Goal: Transaction & Acquisition: Purchase product/service

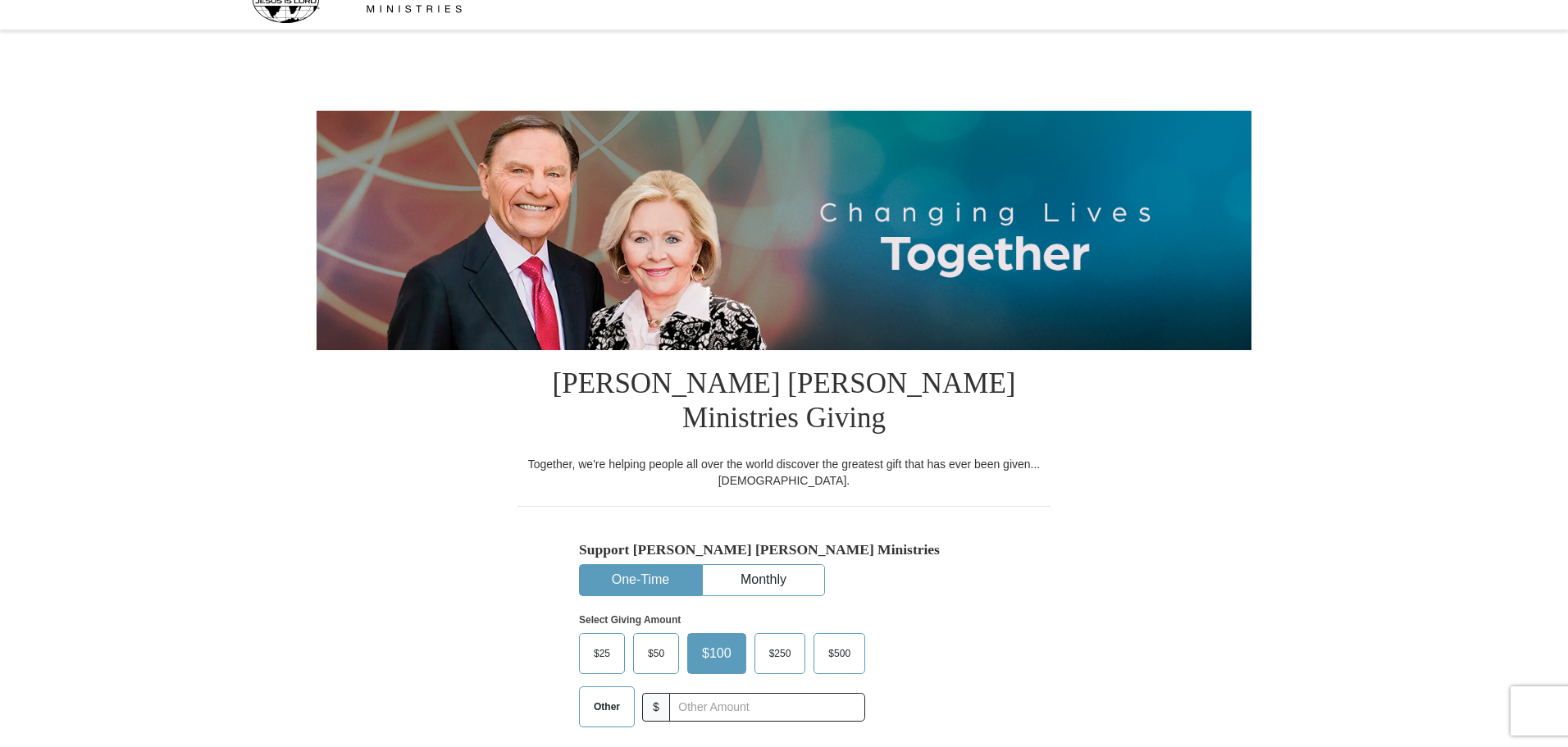
scroll to position [164, 0]
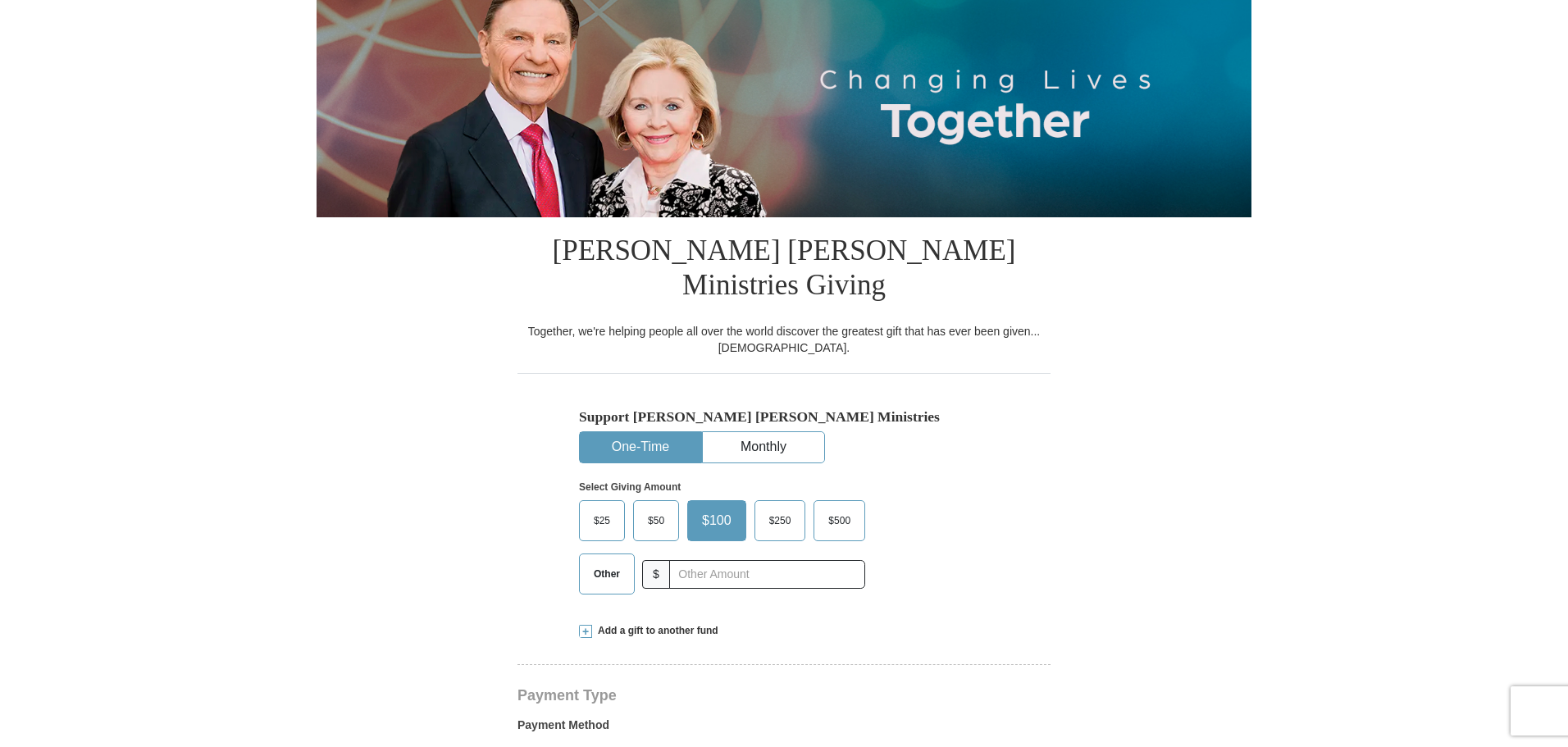
select select "IA"
click at [652, 508] on span "$50" at bounding box center [656, 520] width 33 height 25
click at [0, 0] on input "$50" at bounding box center [0, 0] width 0 height 0
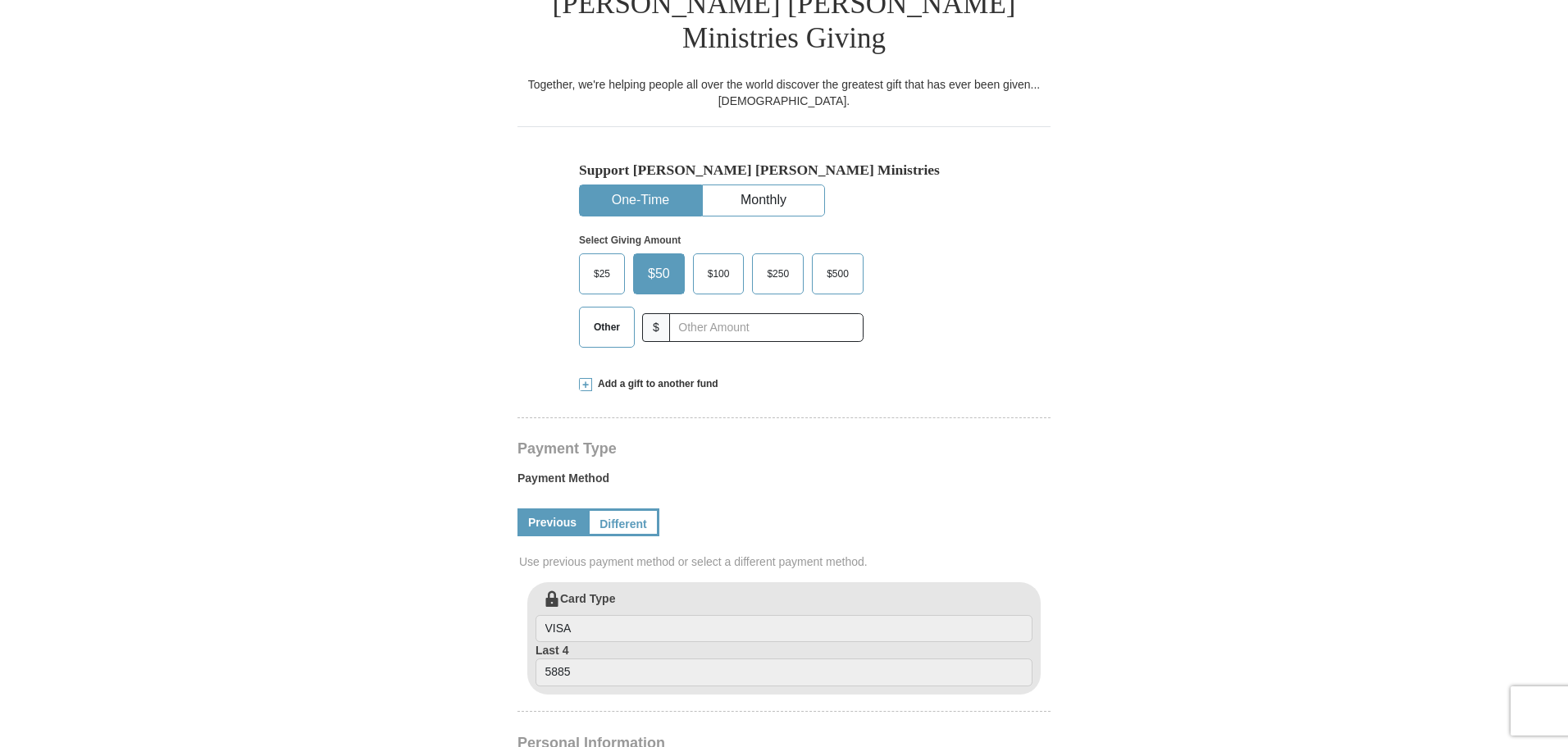
scroll to position [492, 0]
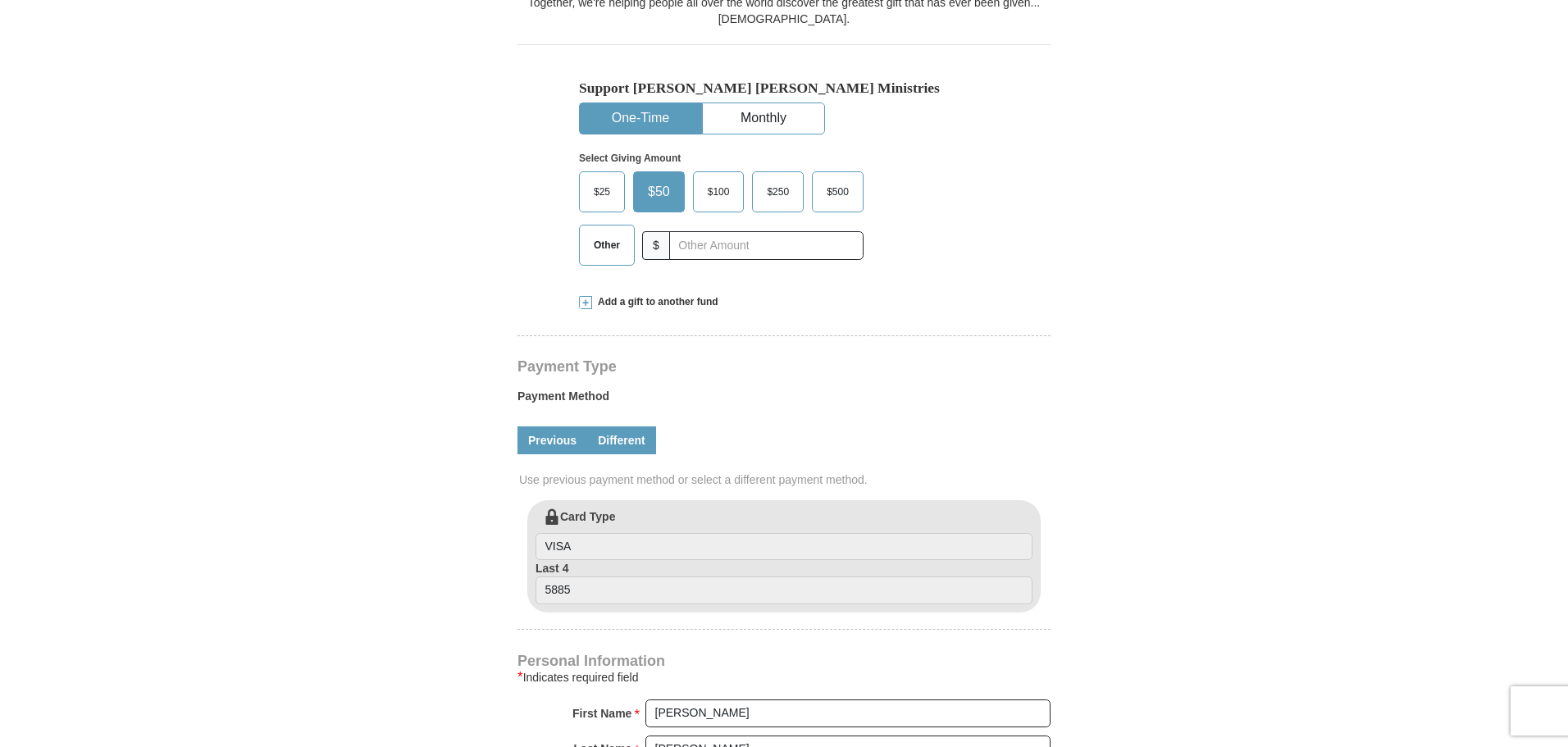
click at [617, 427] on link "Different" at bounding box center [622, 440] width 69 height 28
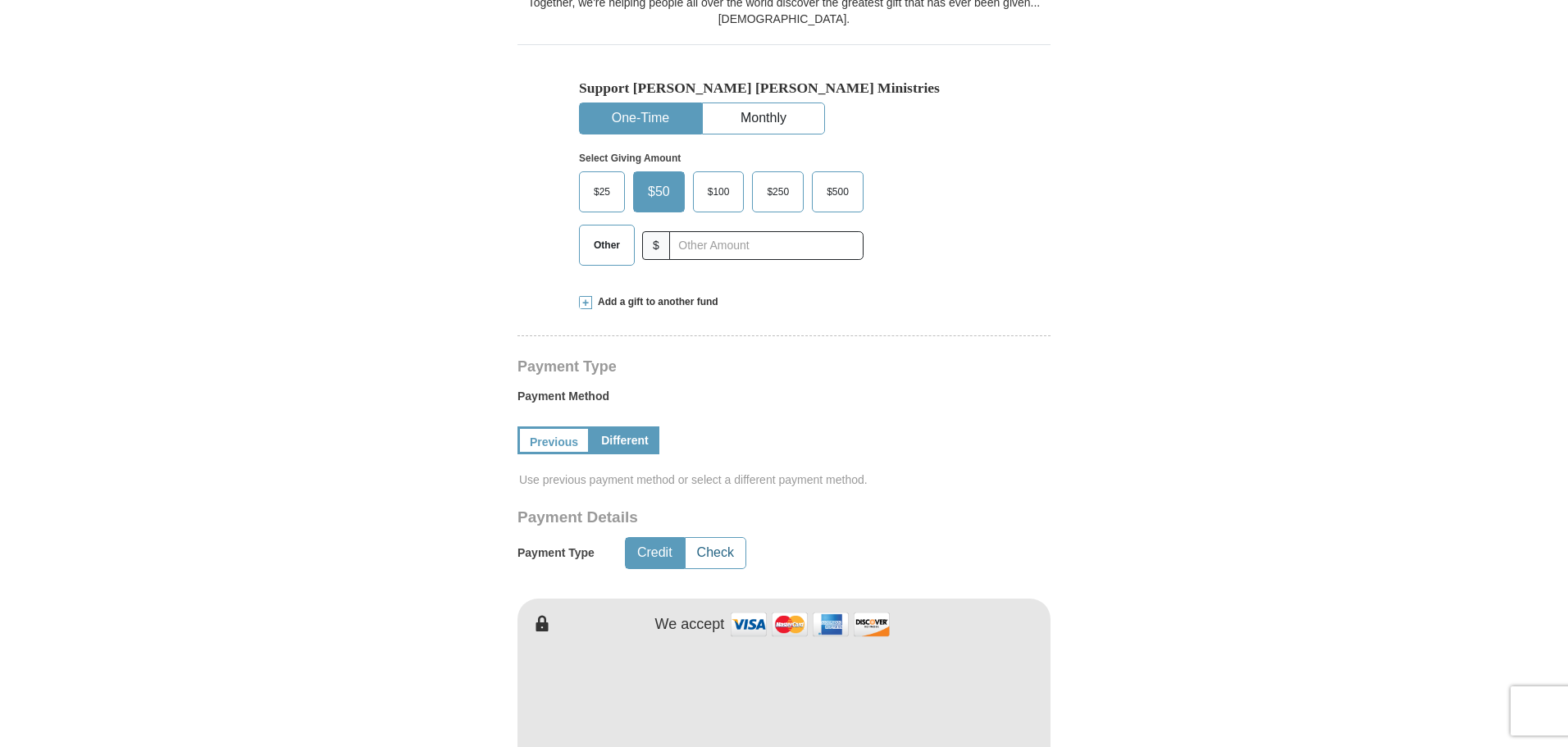
click at [726, 538] on button "Check" at bounding box center [716, 553] width 60 height 31
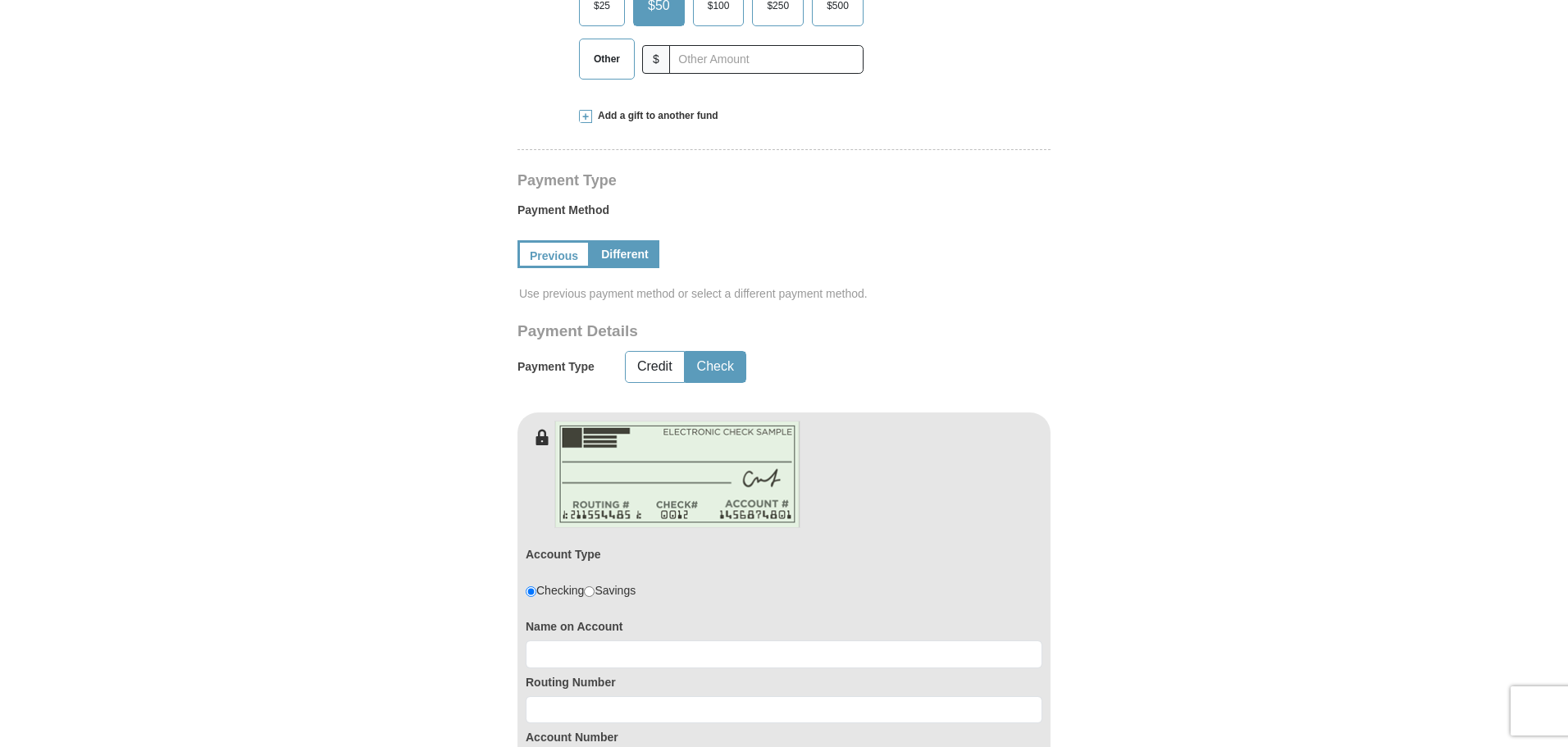
scroll to position [902, 0]
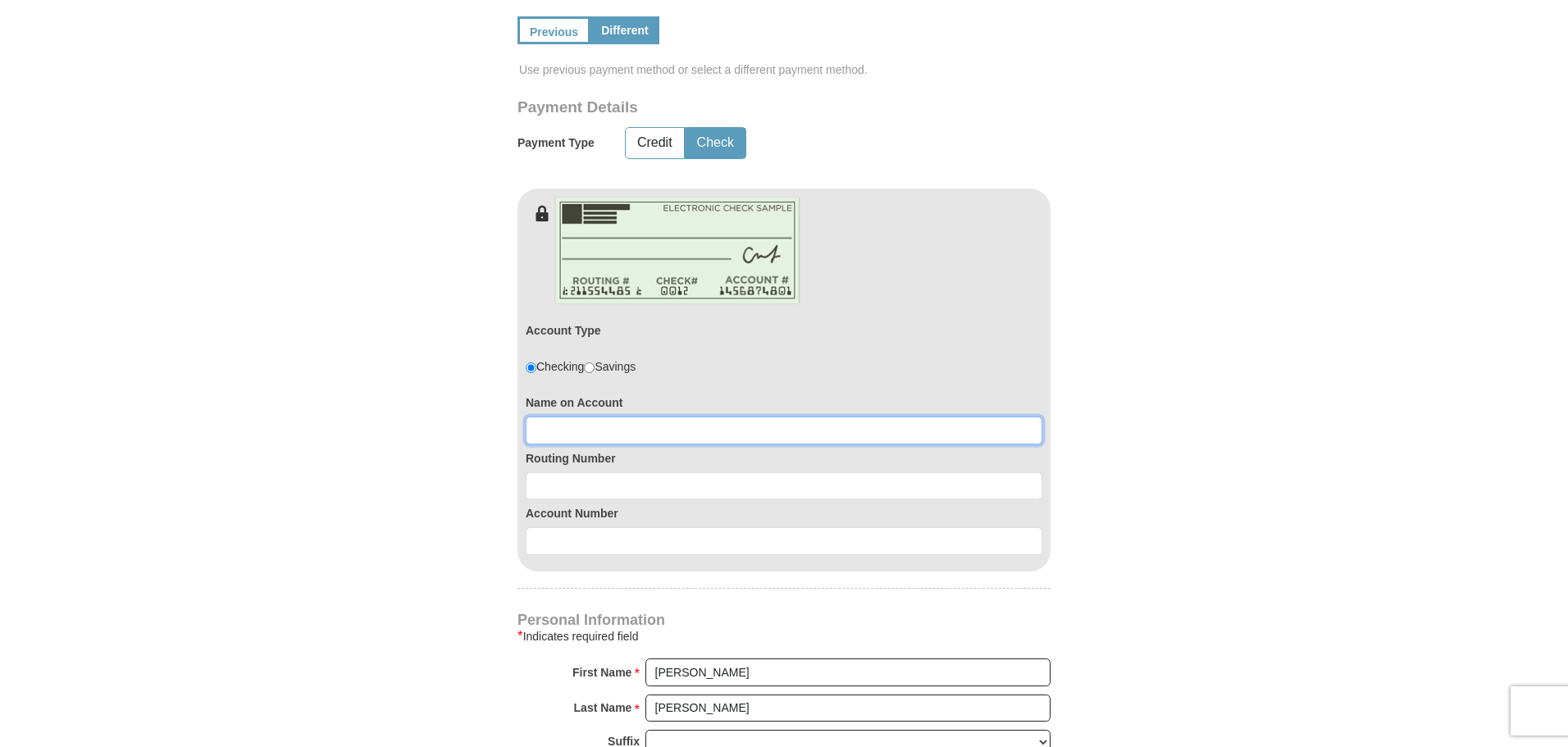
click at [612, 417] on input at bounding box center [784, 430] width 517 height 28
type input "Lifetime Systems/ [PERSON_NAME]"
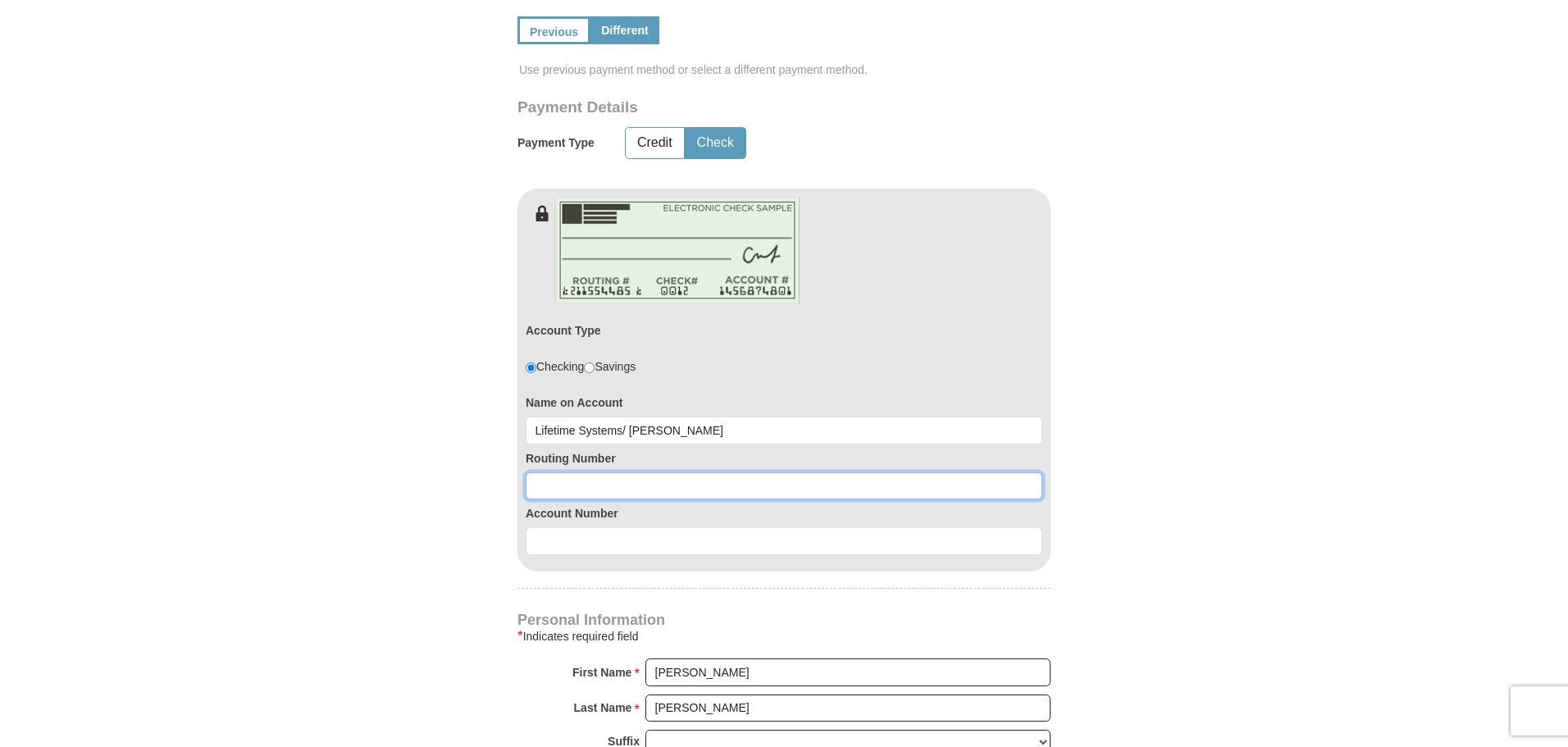
click at [612, 472] on input at bounding box center [784, 486] width 517 height 28
type input "073910745"
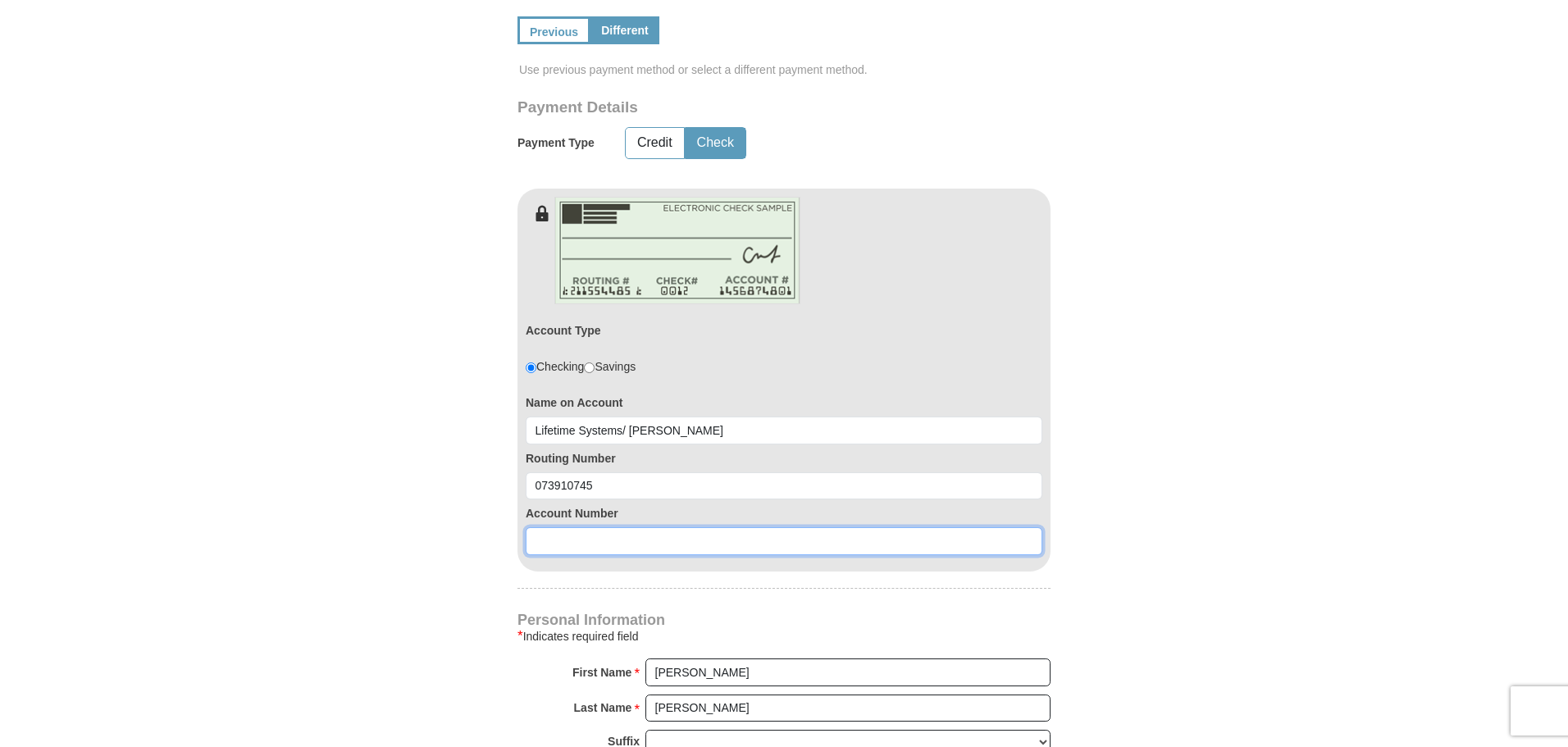
click at [610, 527] on input at bounding box center [784, 540] width 517 height 28
type input "1031767"
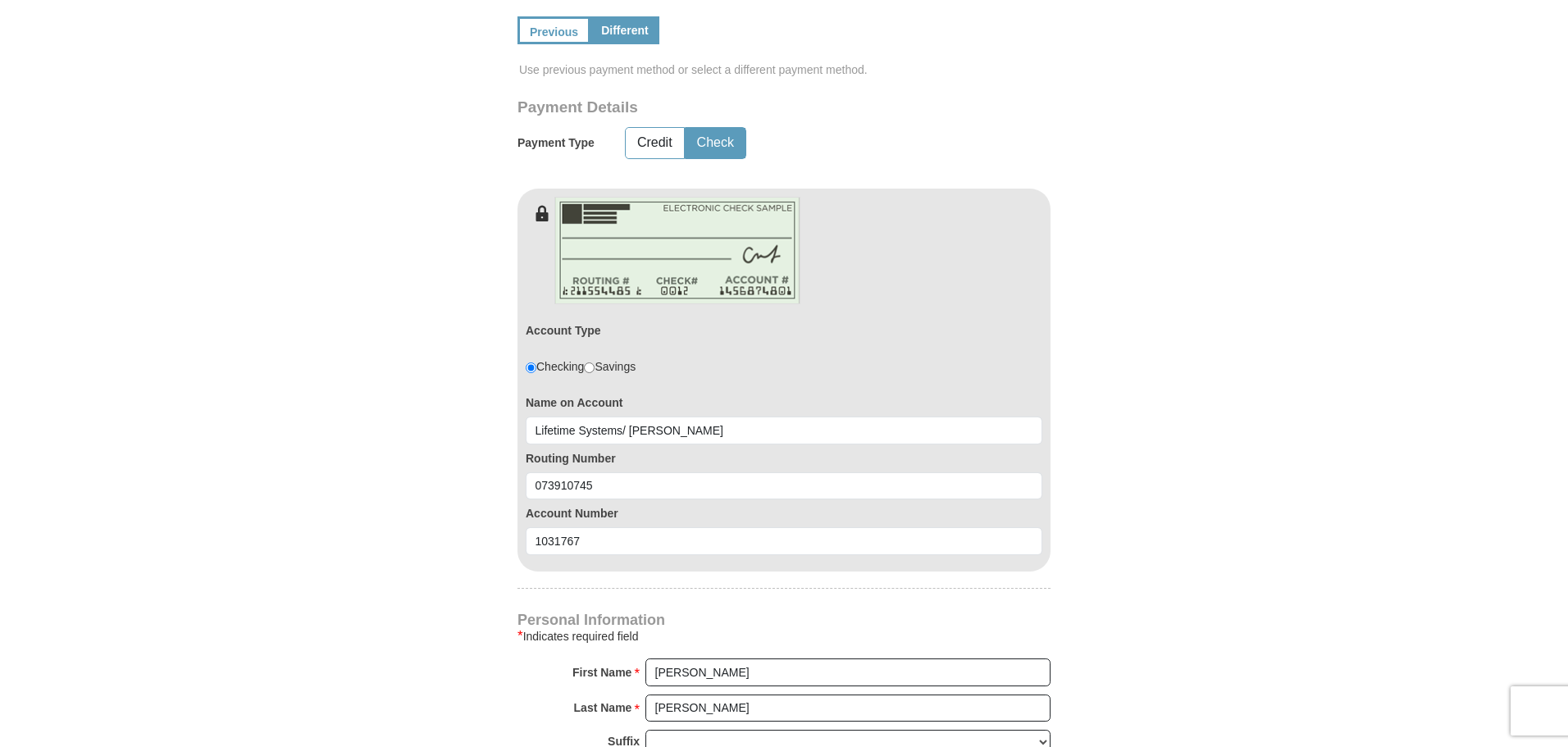
click at [1112, 519] on form "[PERSON_NAME] [PERSON_NAME] Ministries Giving Together, we're helping people al…" at bounding box center [784, 254] width 935 height 2182
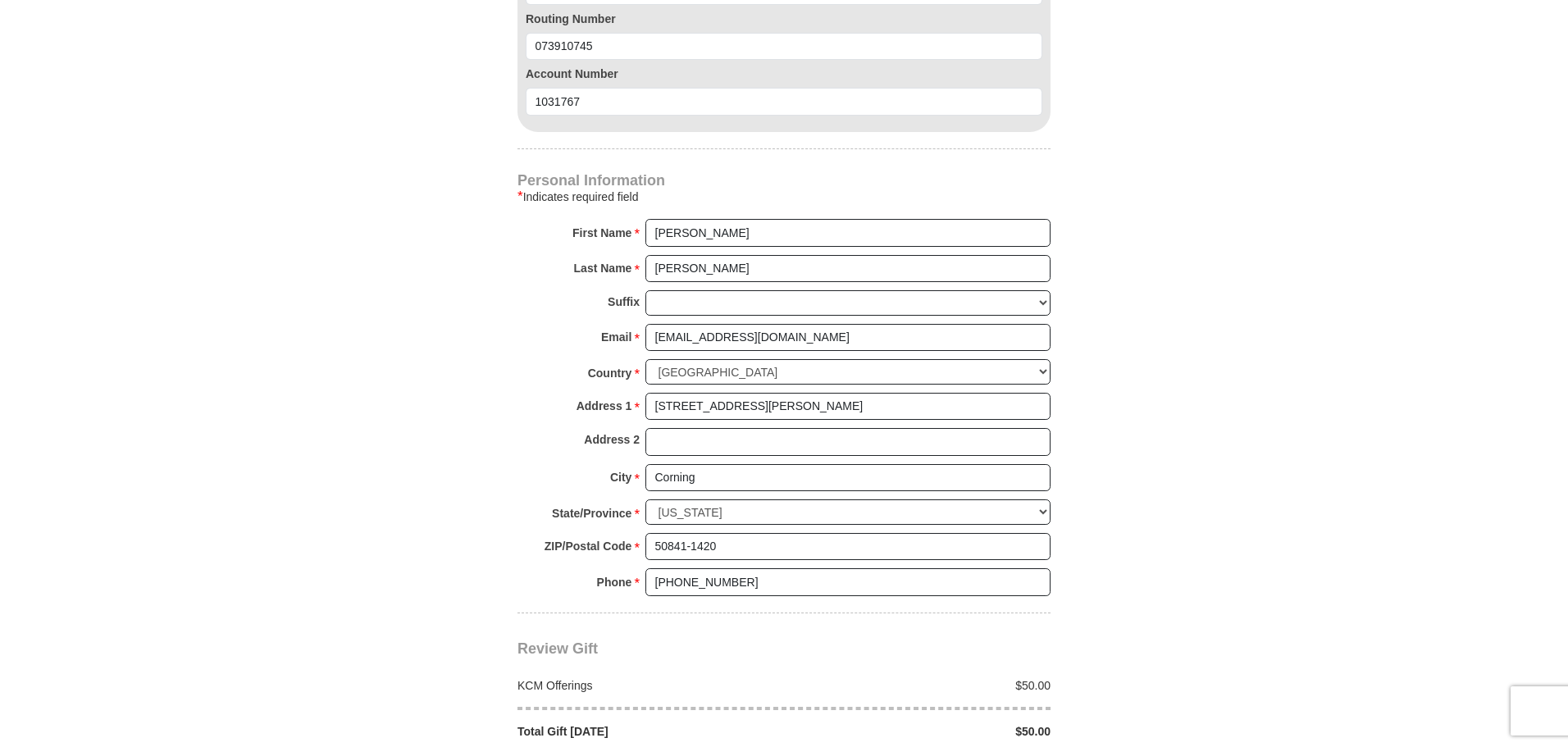
scroll to position [1476, 0]
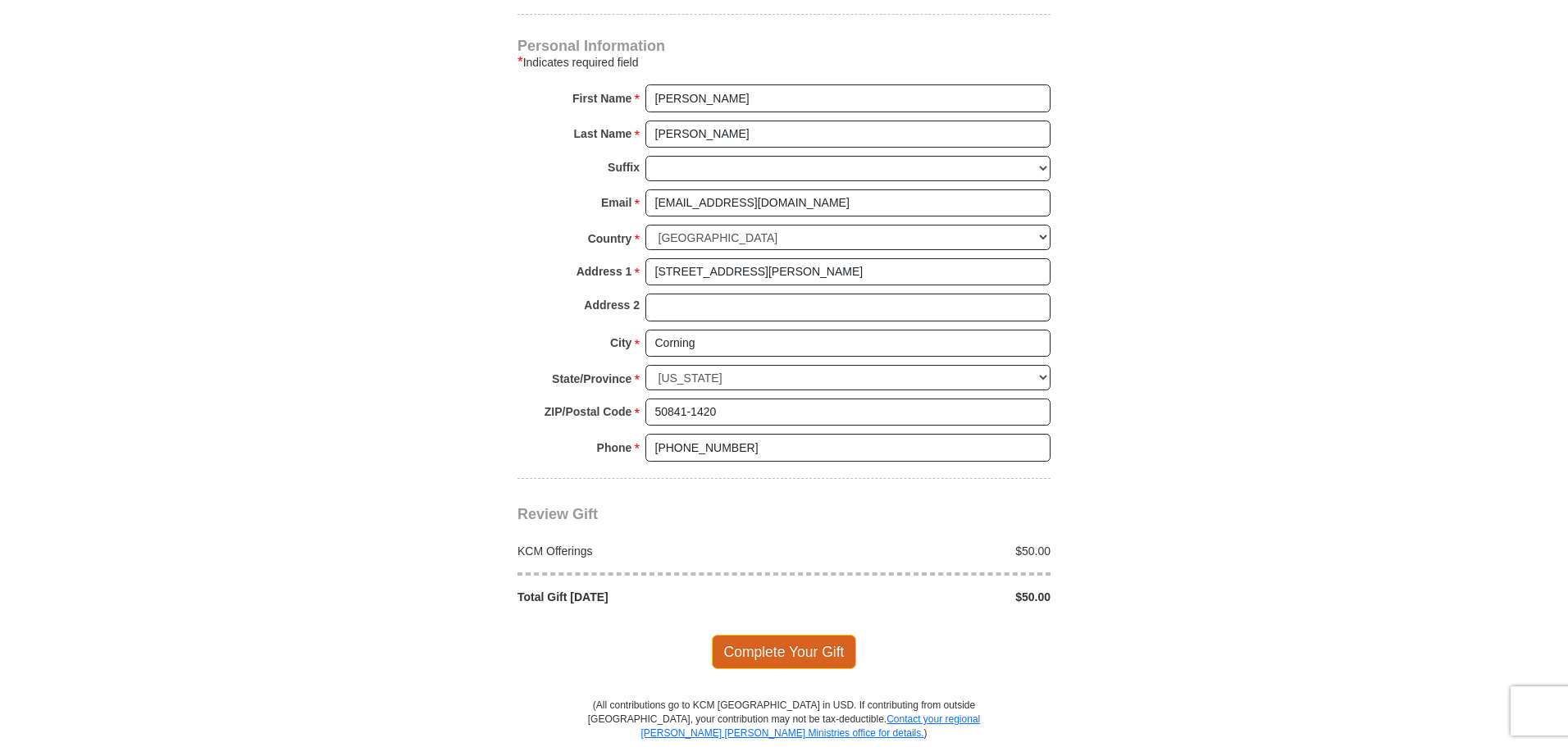
click at [832, 635] on span "Complete Your Gift" at bounding box center [784, 652] width 145 height 34
